Goal: Transaction & Acquisition: Download file/media

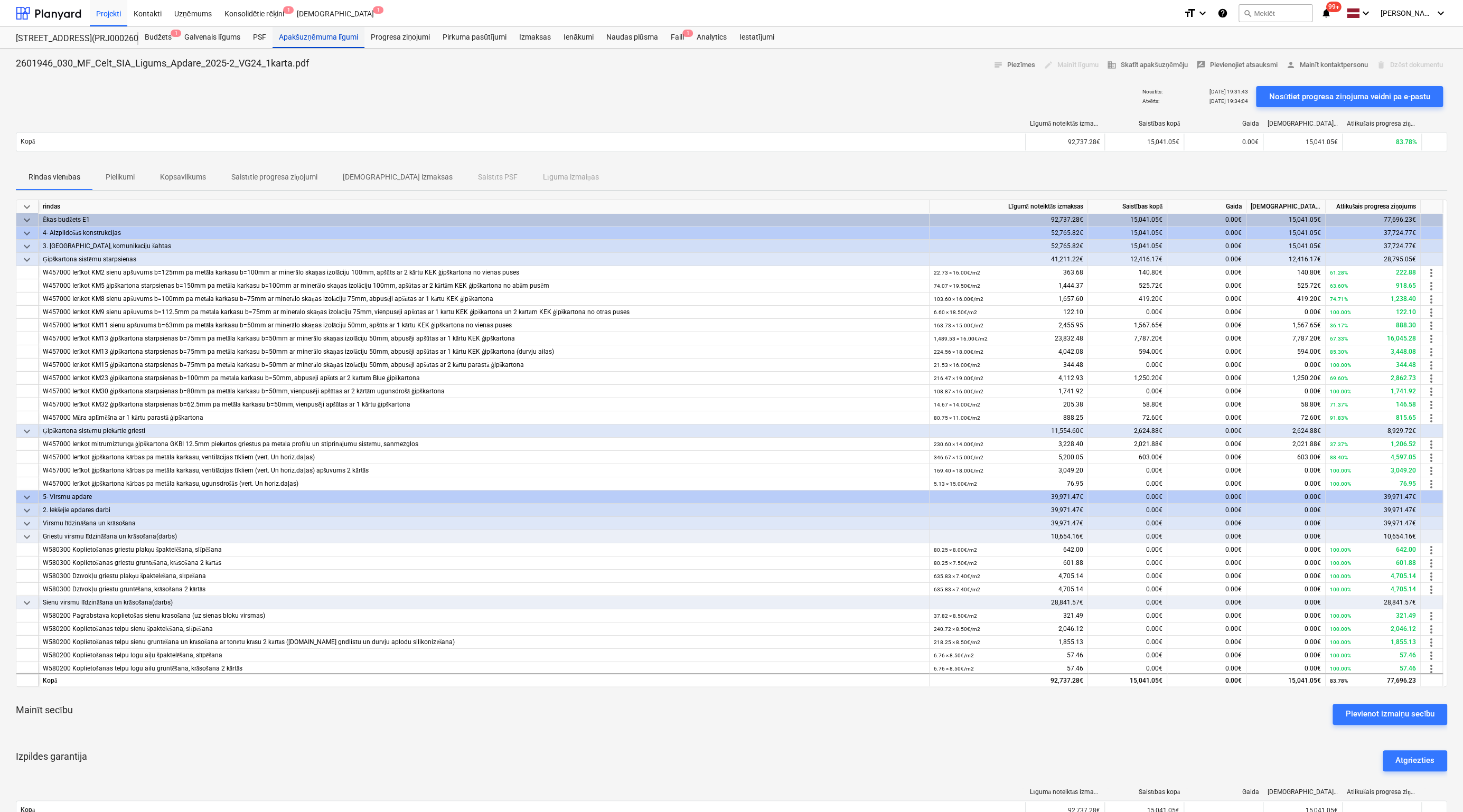
drag, startPoint x: 0, startPoint y: 0, endPoint x: 321, endPoint y: 37, distance: 323.1
click at [321, 37] on div "Apakšuzņēmuma līgumi" at bounding box center [318, 38] width 92 height 21
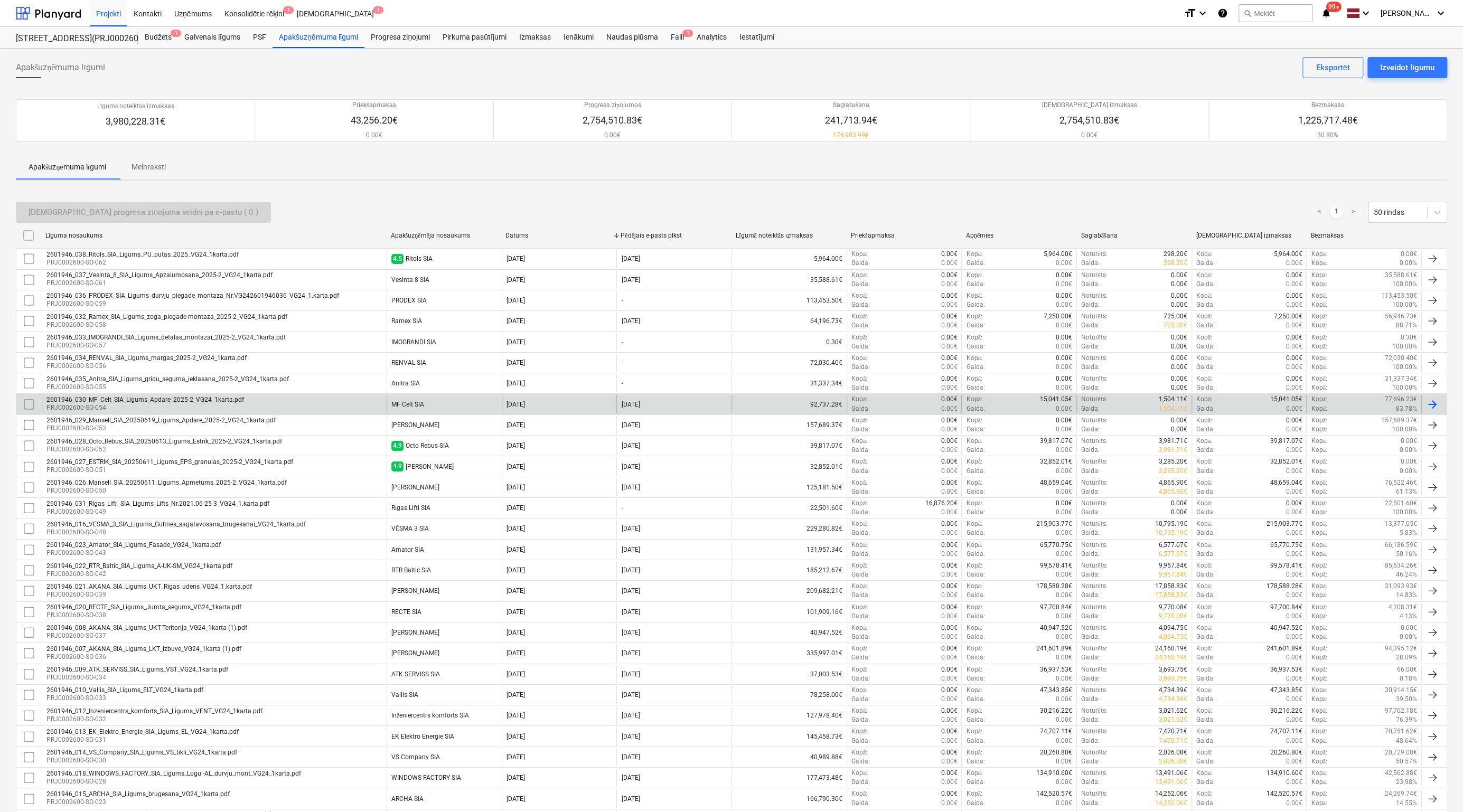
click at [118, 398] on div "2601946_030_MF_Celt_SIA_Ligums_Apdare_2025-2_VG24_1karta.pdf" at bounding box center [145, 400] width 198 height 7
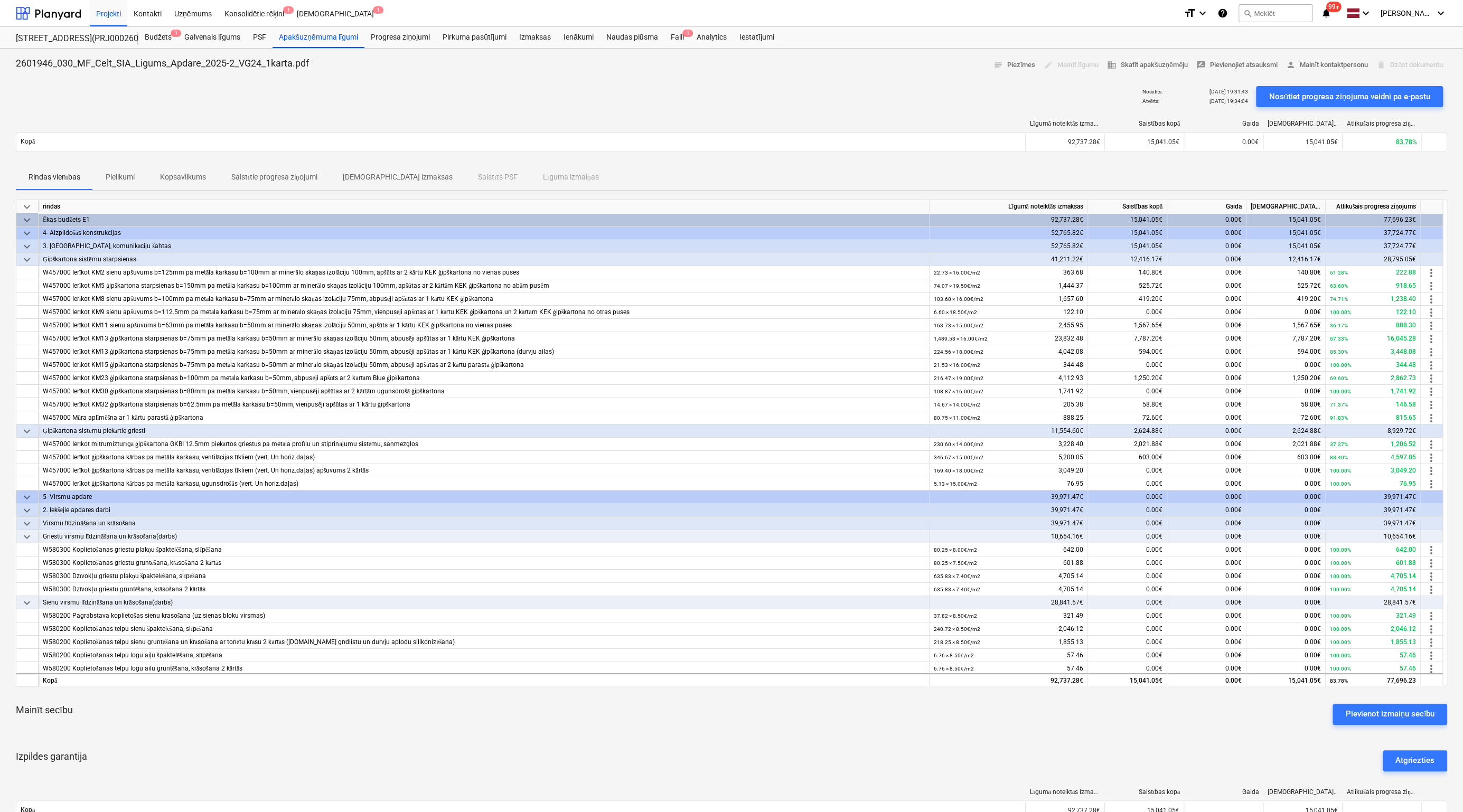
click at [297, 176] on p "Saistītie progresa ziņojumi" at bounding box center [274, 177] width 86 height 11
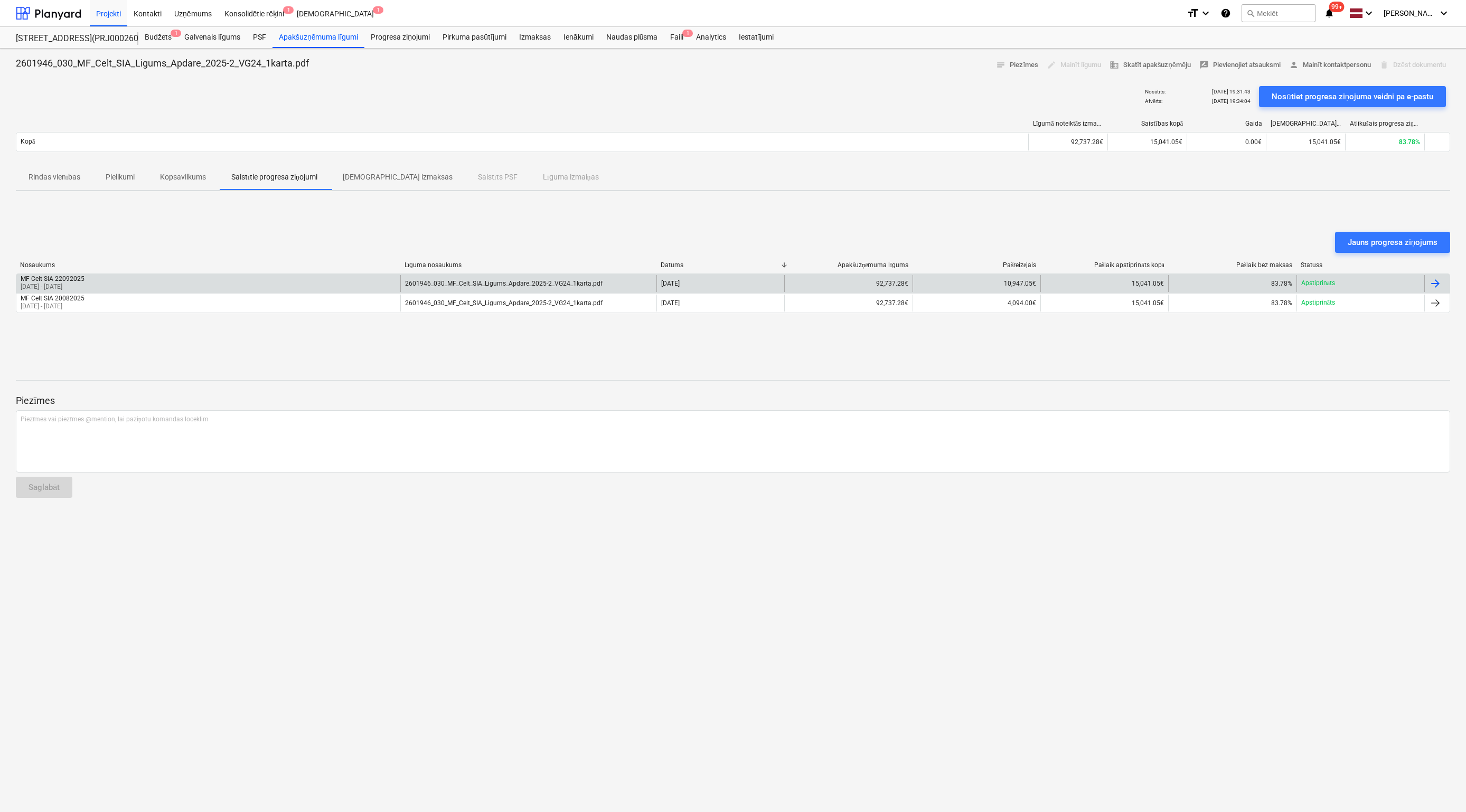
click at [59, 274] on div "MF Celt SIA 22092025 [DATE] - [DATE] 2601946_030_MF_Celt_SIA_Ligums_Apdare_2025…" at bounding box center [733, 283] width 1434 height 20
click at [511, 283] on div "2601946_030_MF_Celt_SIA_Ligums_Apdare_2025-2_VG24_1karta.pdf" at bounding box center [504, 283] width 198 height 7
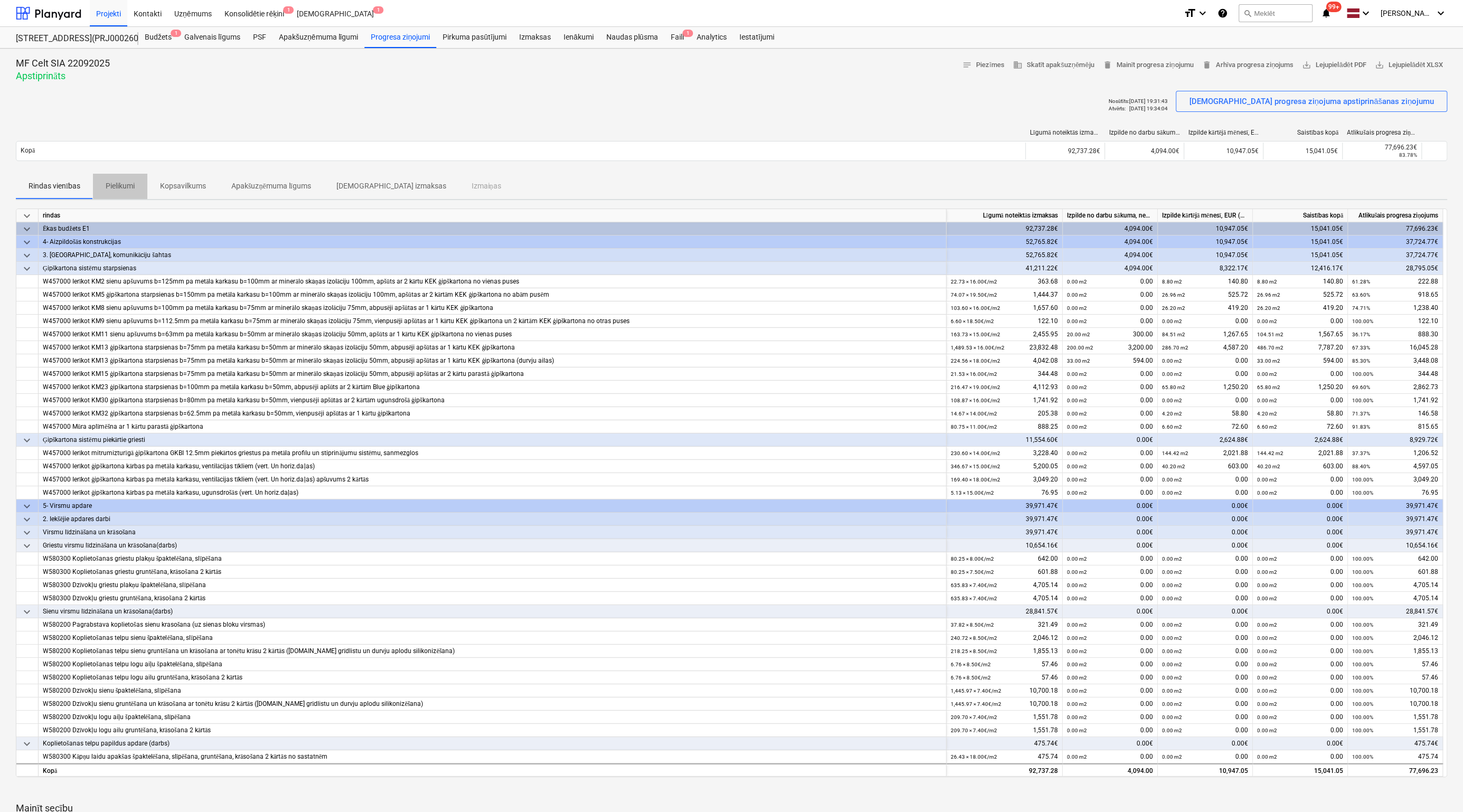
click at [115, 183] on p "Pielikumi" at bounding box center [120, 186] width 29 height 11
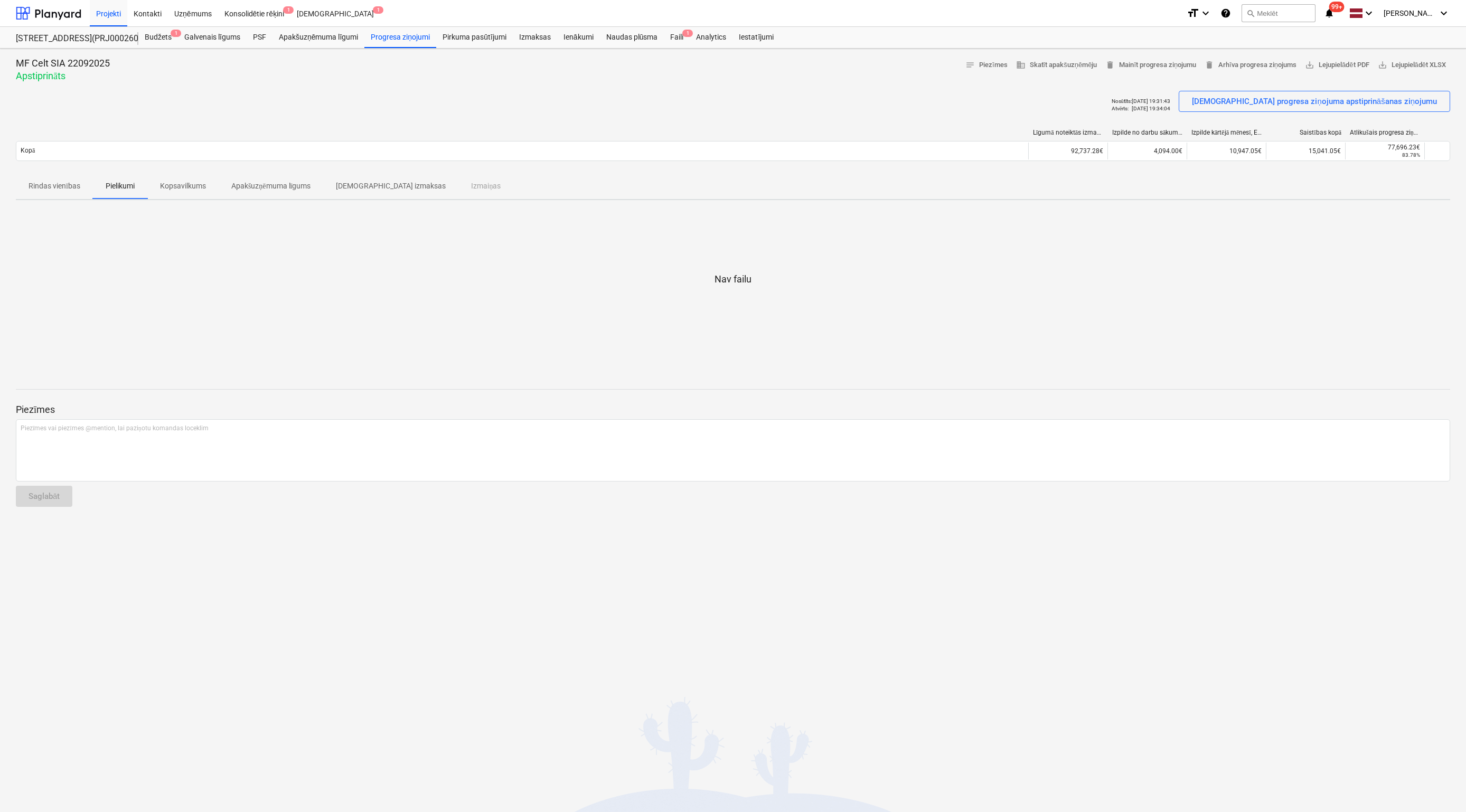
click at [47, 184] on p "Rindas vienības" at bounding box center [54, 186] width 52 height 11
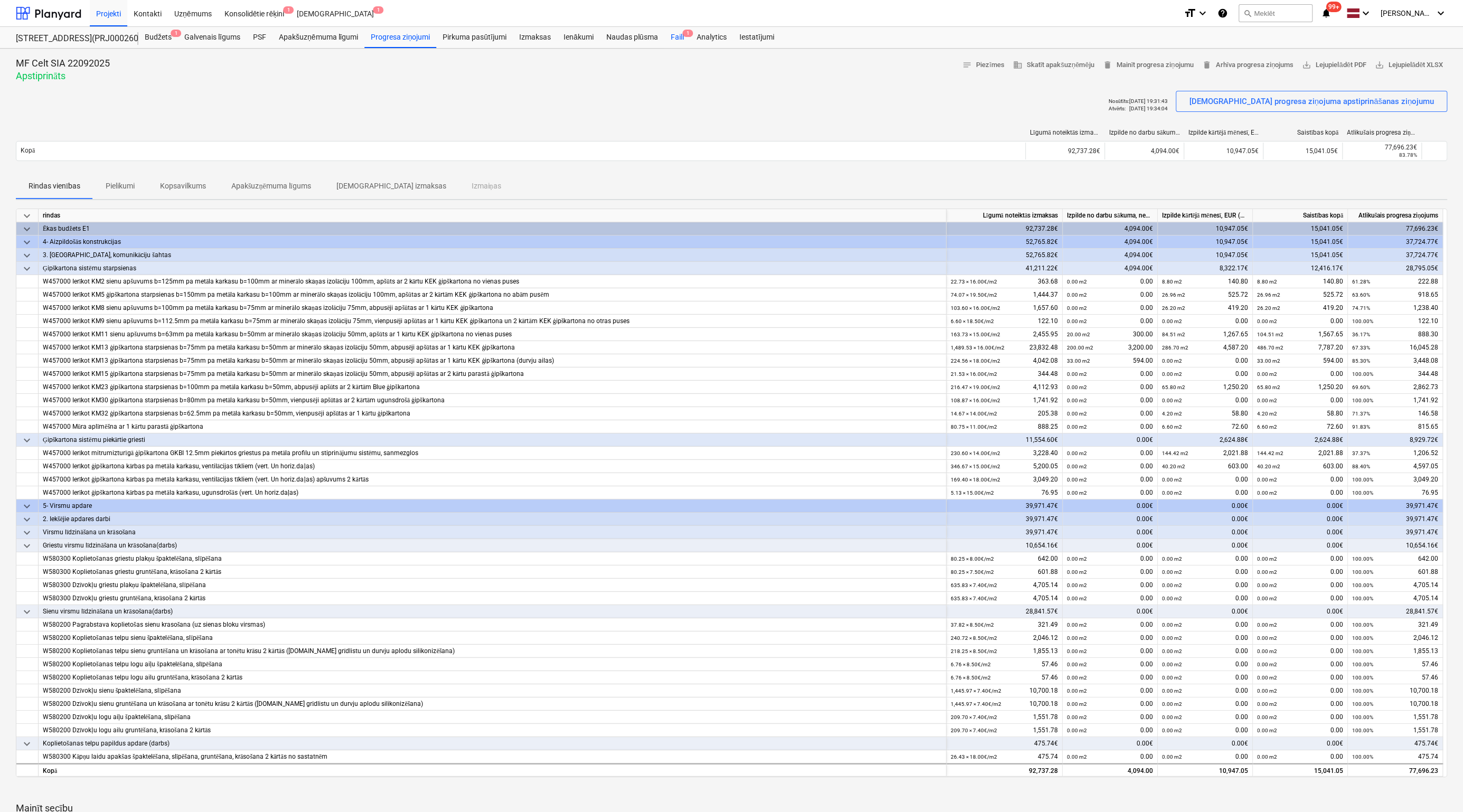
click at [676, 35] on div "Faili 1" at bounding box center [677, 38] width 26 height 21
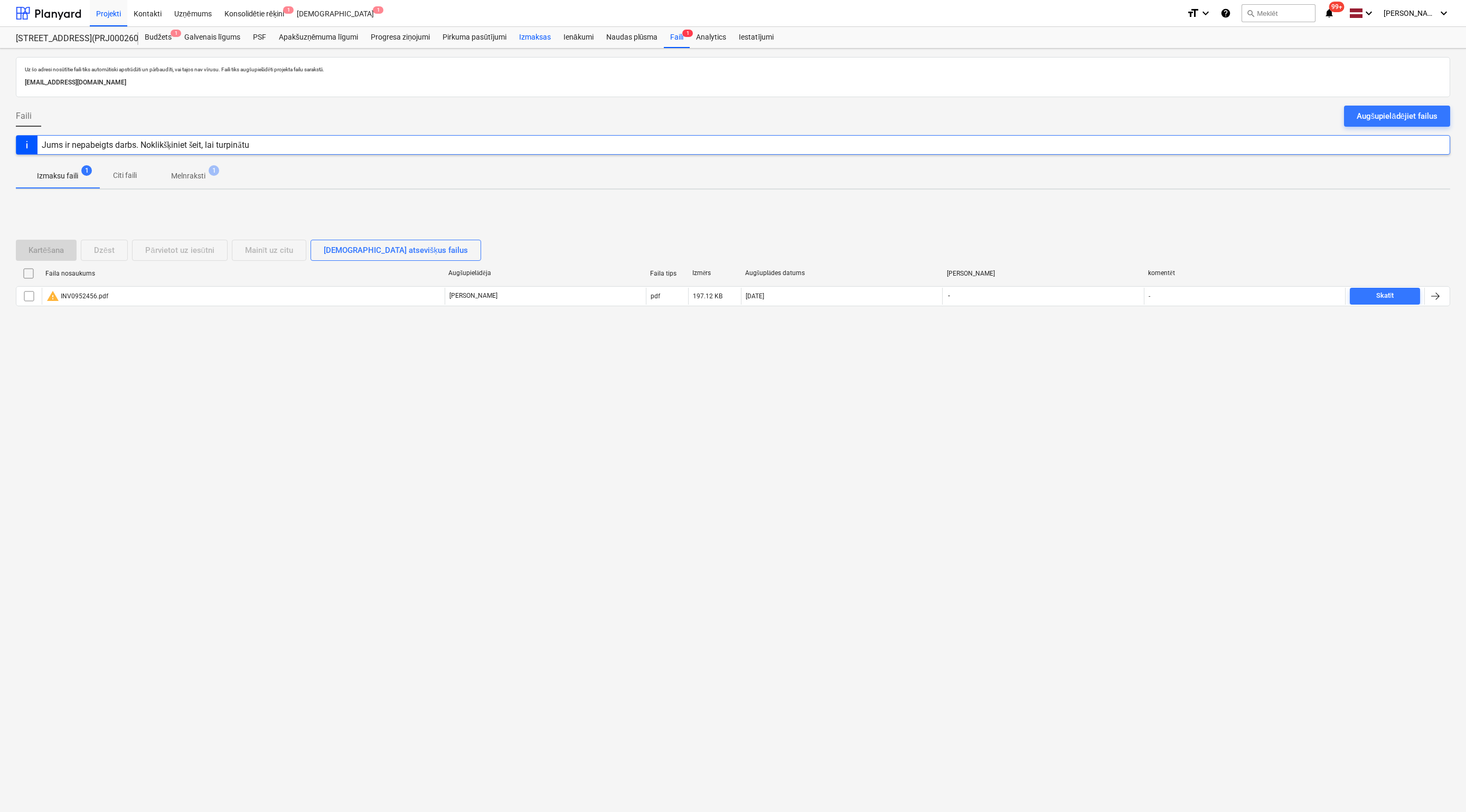
click at [539, 36] on div "Izmaksas" at bounding box center [535, 38] width 44 height 21
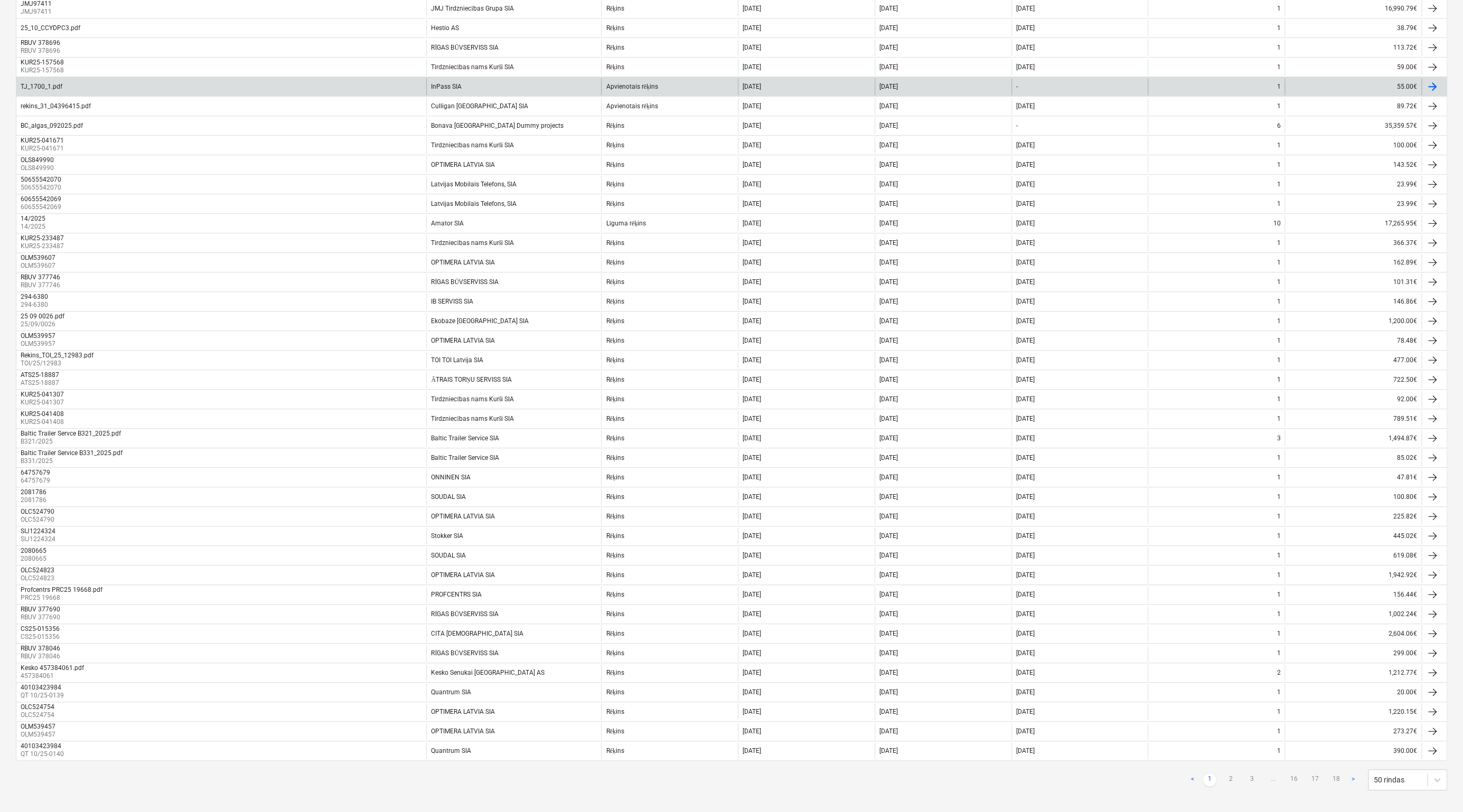
scroll to position [418, 0]
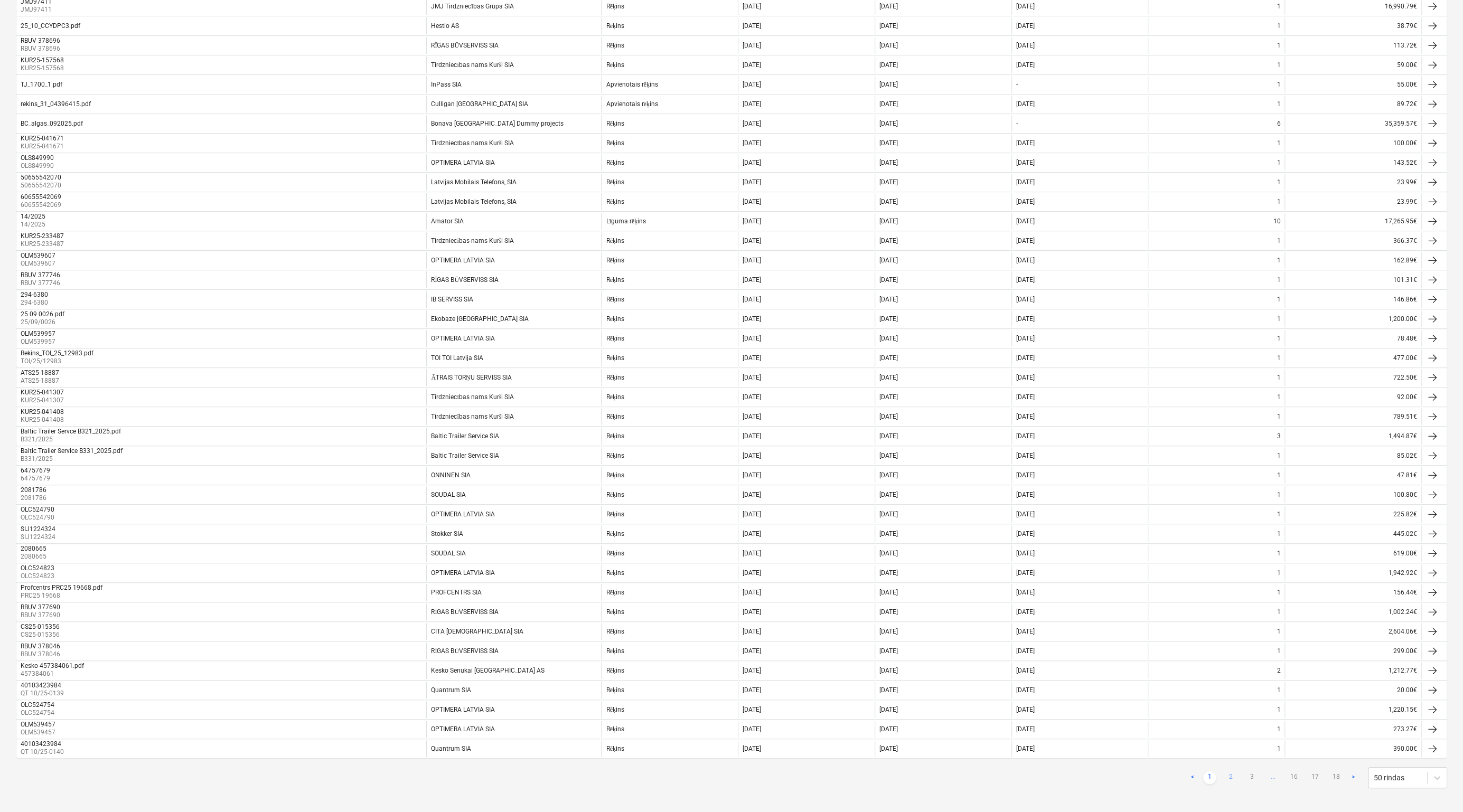
click at [1229, 771] on link "2" at bounding box center [1230, 777] width 13 height 13
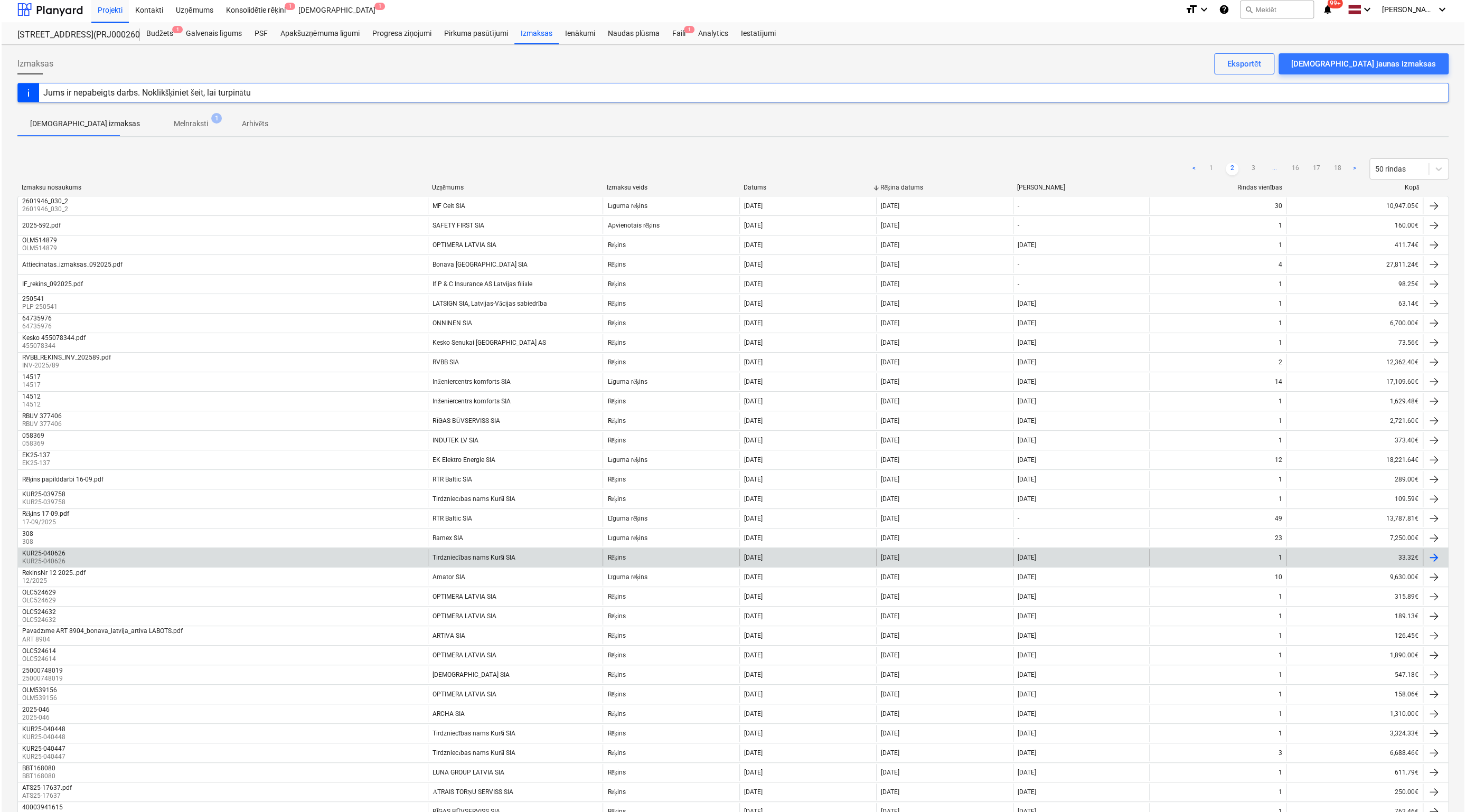
scroll to position [0, 0]
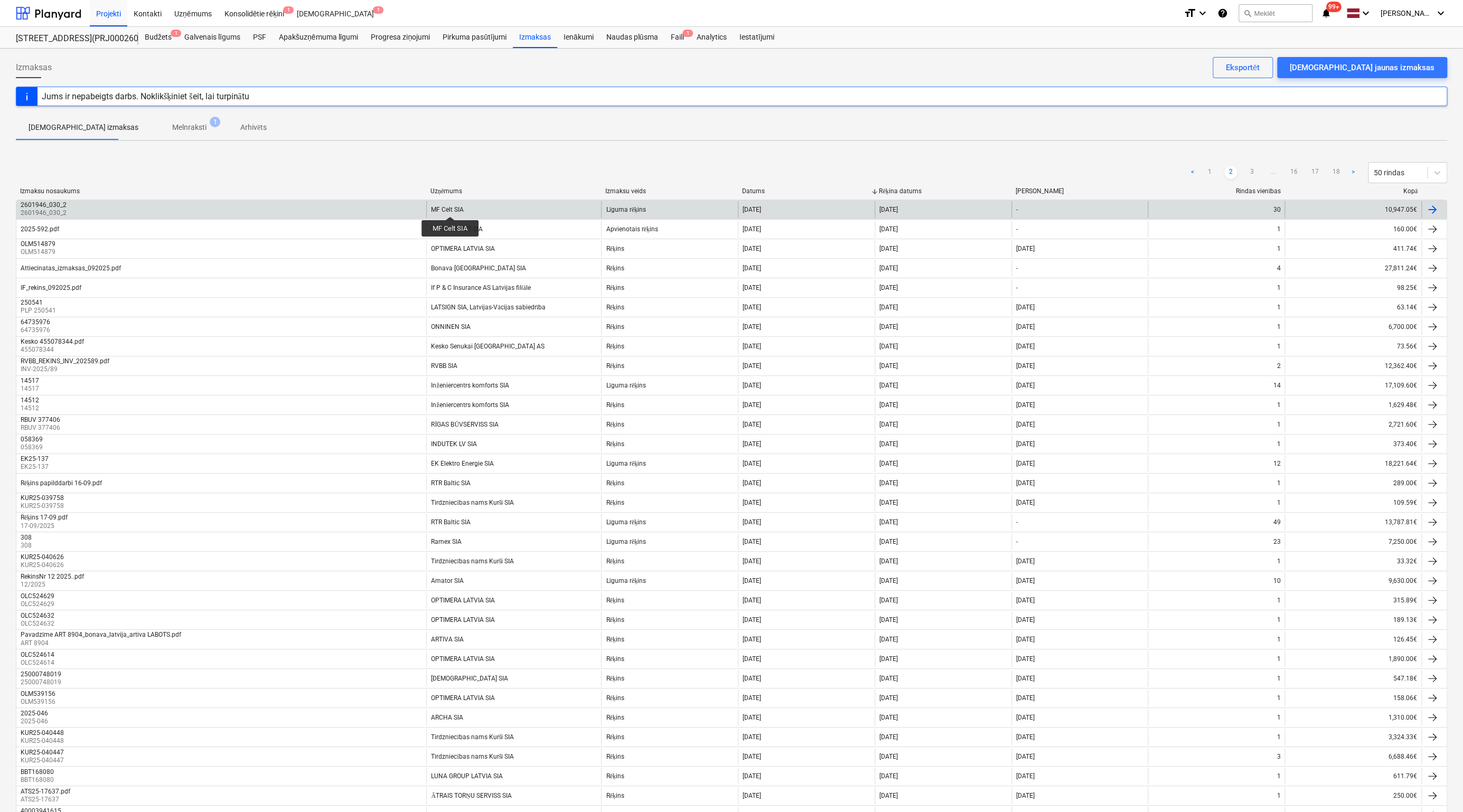
click at [450, 207] on div "MF Celt SIA" at bounding box center [447, 209] width 33 height 7
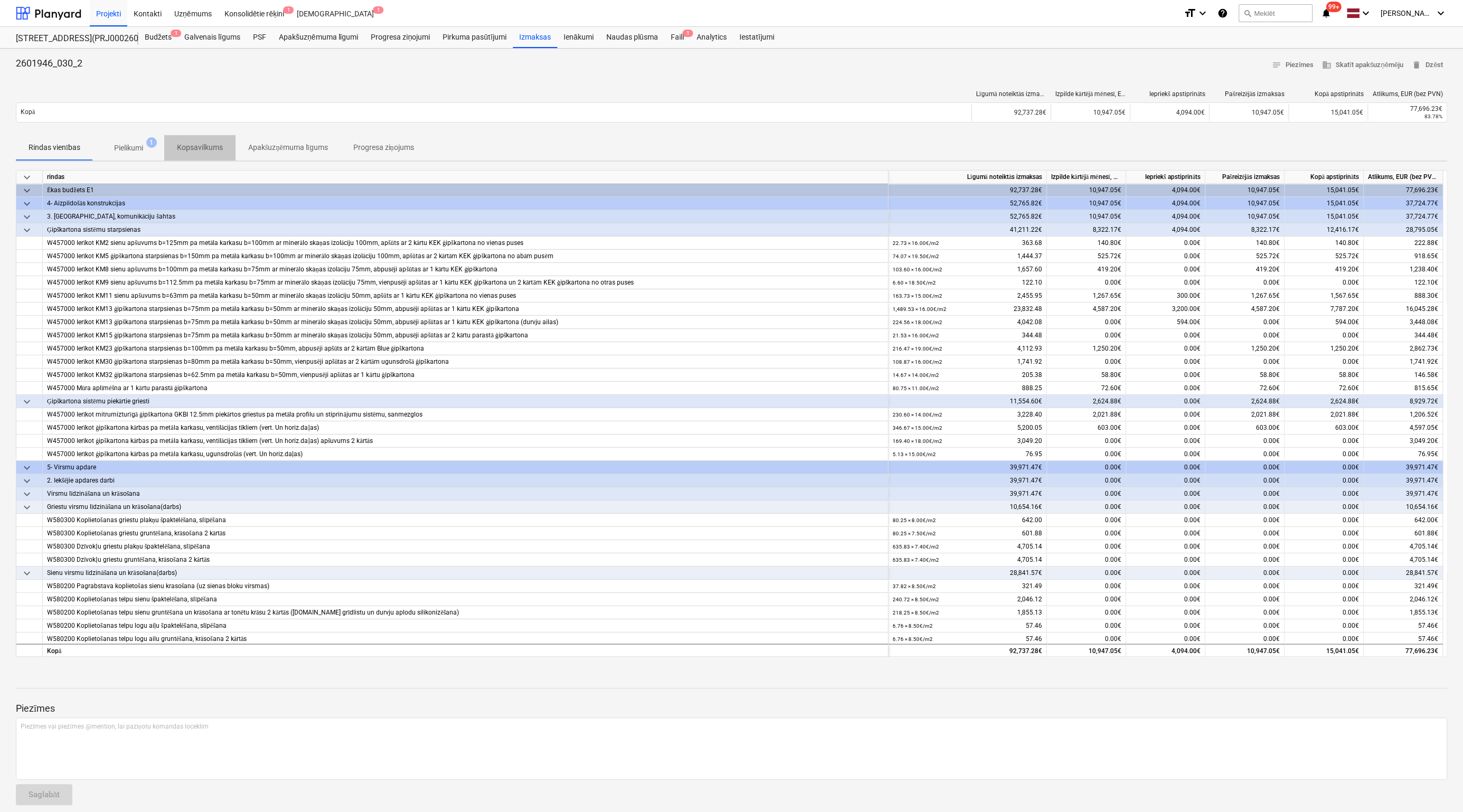
click at [213, 148] on p "Kopsavilkums" at bounding box center [200, 148] width 46 height 11
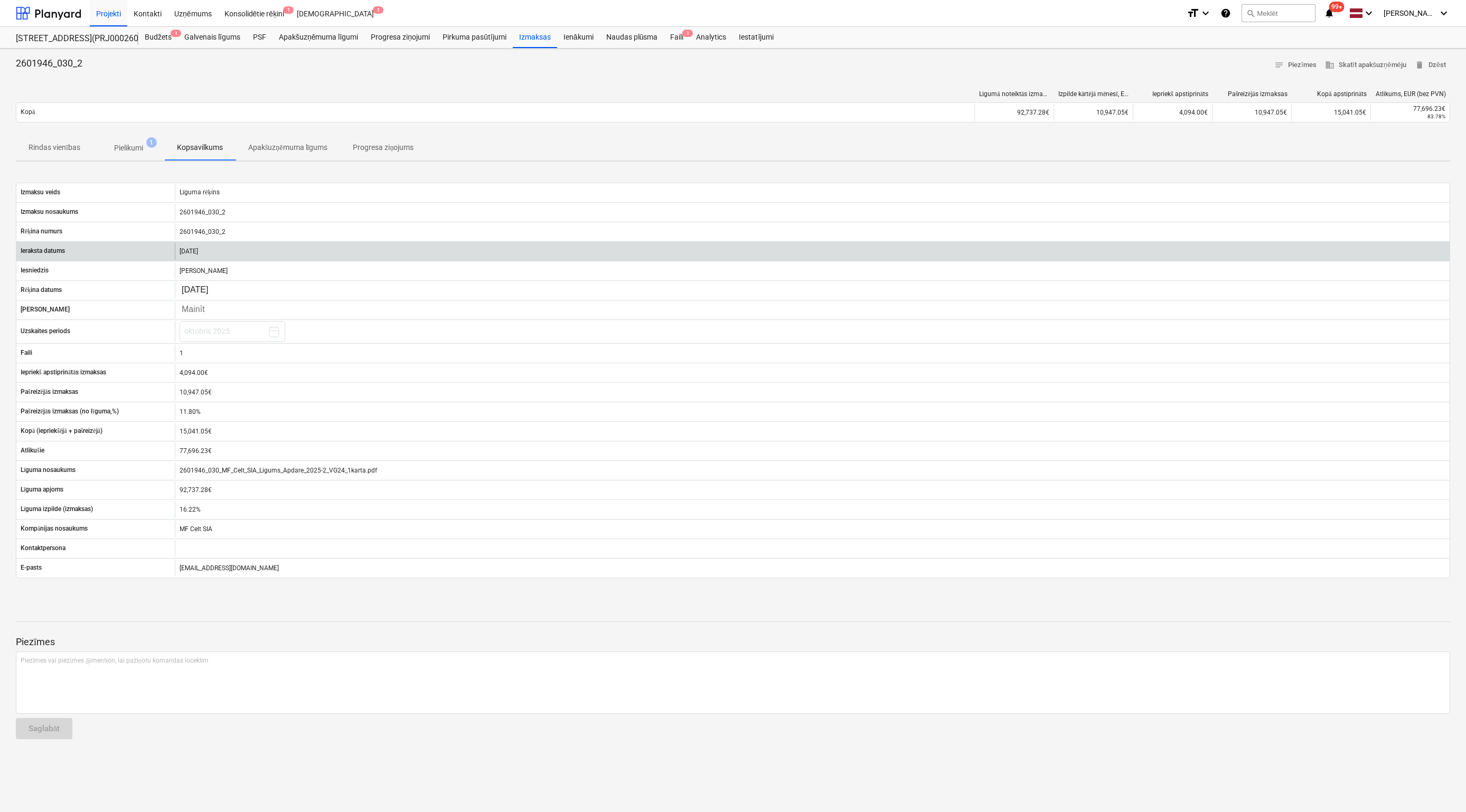
drag, startPoint x: 227, startPoint y: 249, endPoint x: 164, endPoint y: 253, distance: 63.1
click at [164, 253] on div "Ieraksta datums [DATE]" at bounding box center [733, 251] width 1433 height 17
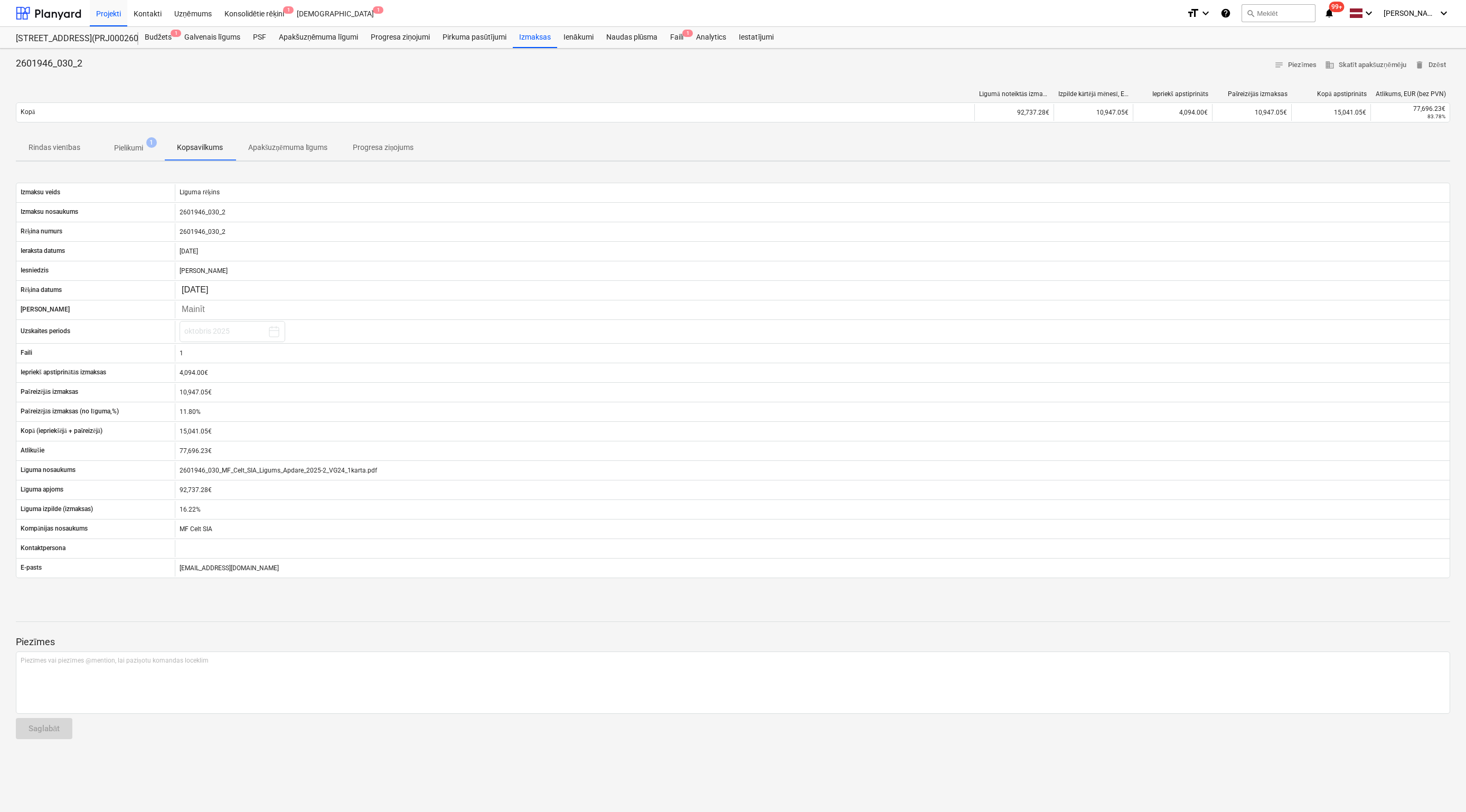
click at [129, 147] on p "Pielikumi" at bounding box center [128, 148] width 29 height 11
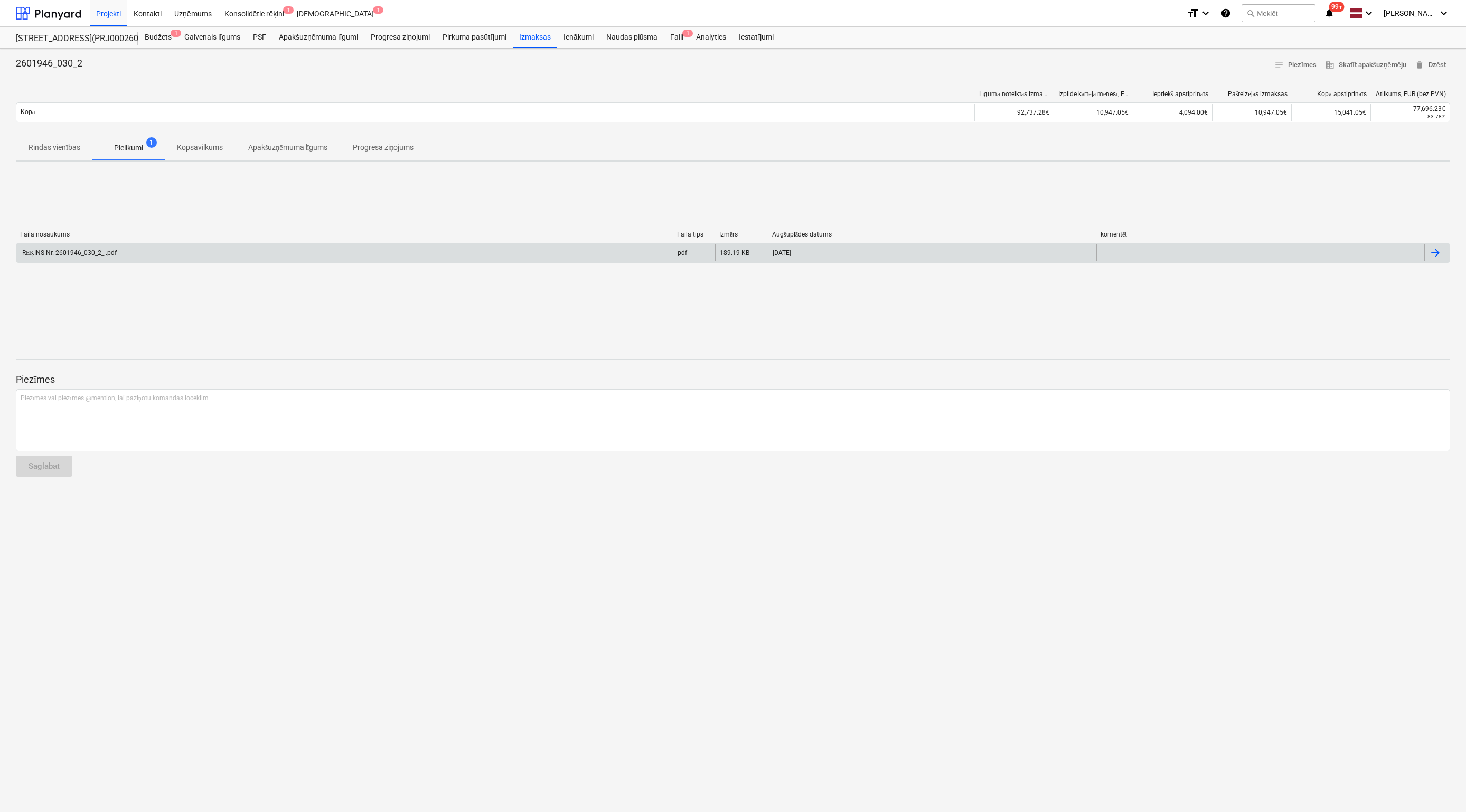
click at [97, 249] on div "RĒĶINS Nr. 2601946_030_2_ .pdf" at bounding box center [69, 253] width 96 height 8
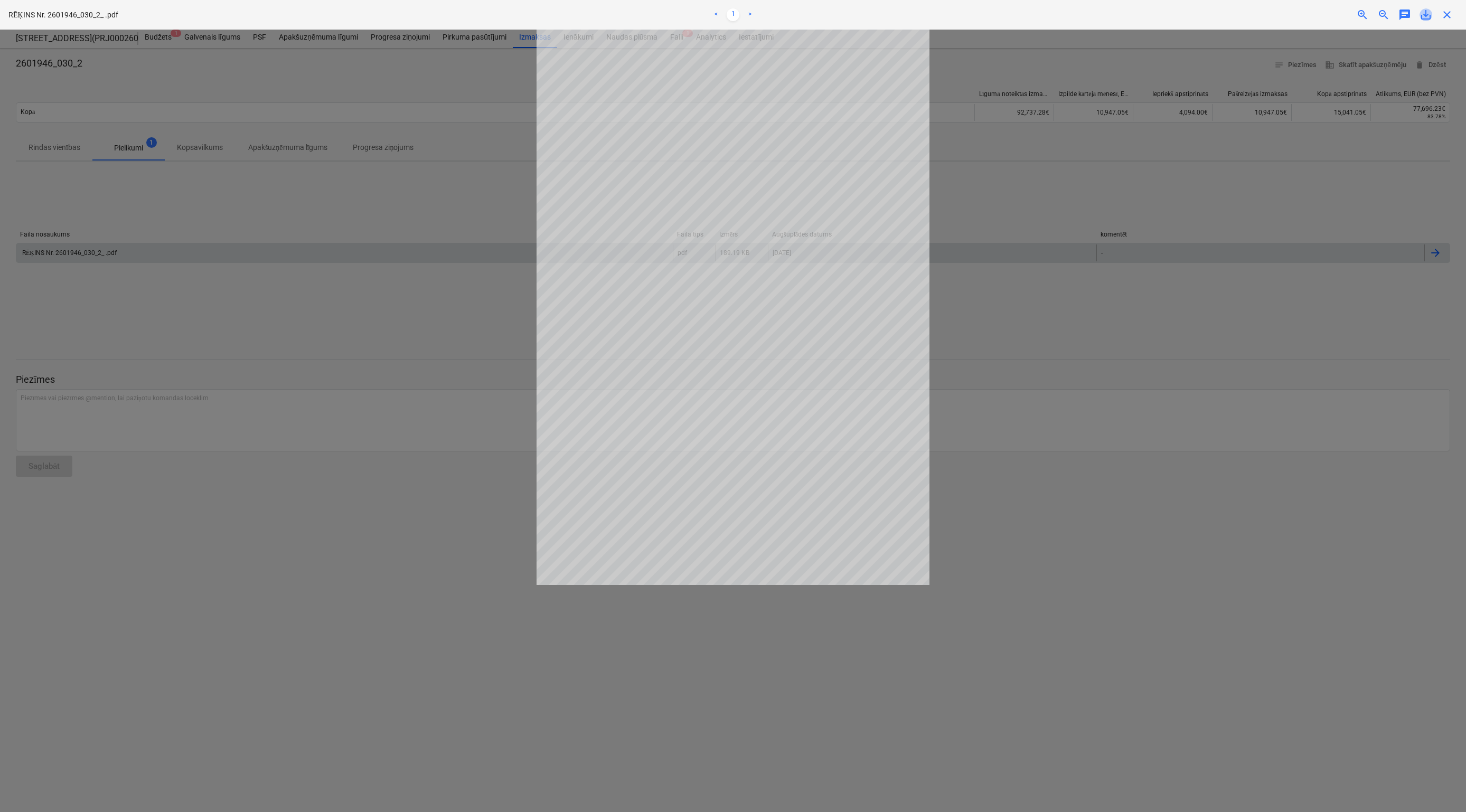
click at [1426, 19] on span "save_alt" at bounding box center [1426, 15] width 13 height 13
